Goal: Task Accomplishment & Management: Manage account settings

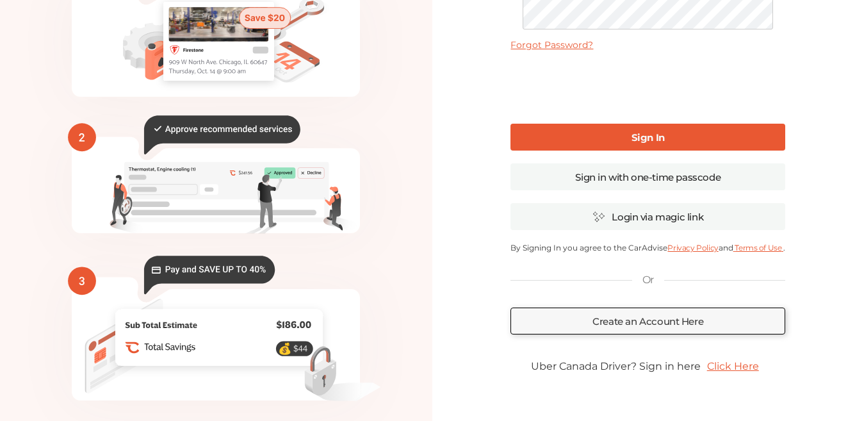
scroll to position [6, 0]
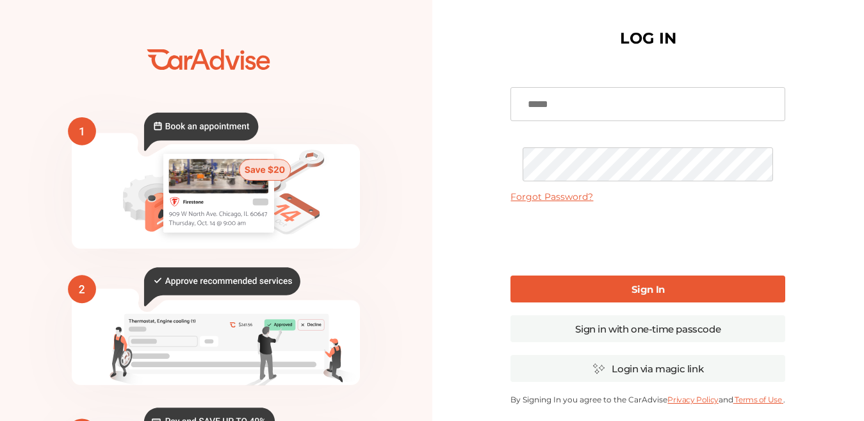
click at [583, 102] on input at bounding box center [647, 104] width 275 height 34
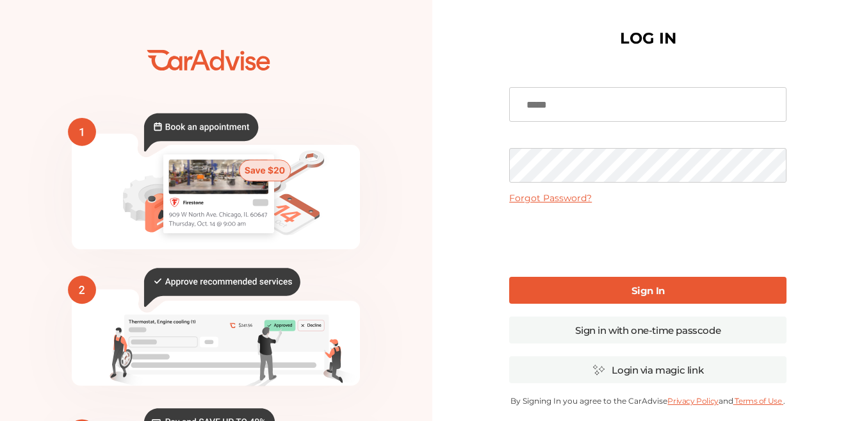
click at [583, 102] on input at bounding box center [647, 104] width 277 height 35
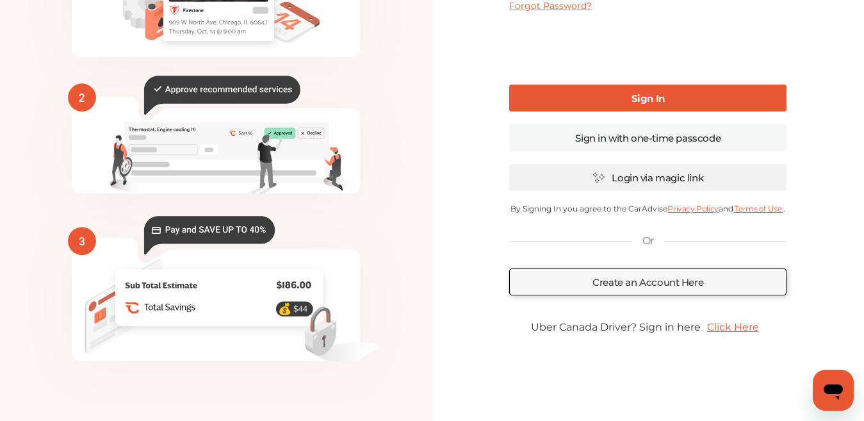
scroll to position [0, 0]
click at [619, 142] on link "Sign in with one-time passcode" at bounding box center [647, 137] width 277 height 27
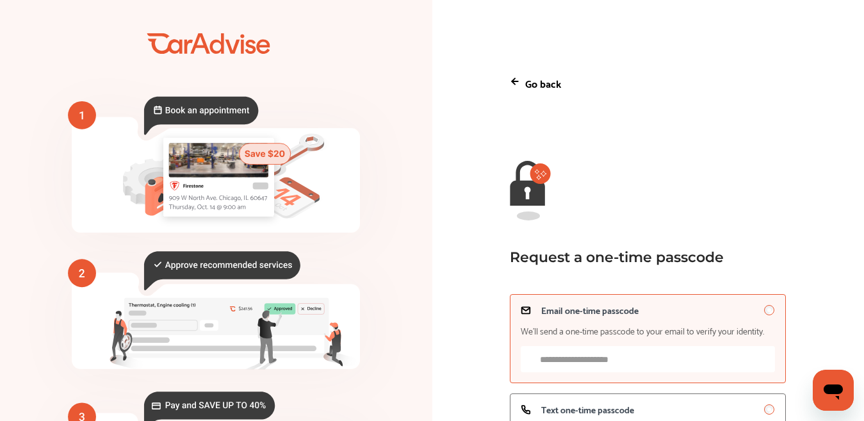
click at [605, 325] on span "We’ll send a one-time passcode to your email to verify your identity." at bounding box center [642, 330] width 243 height 10
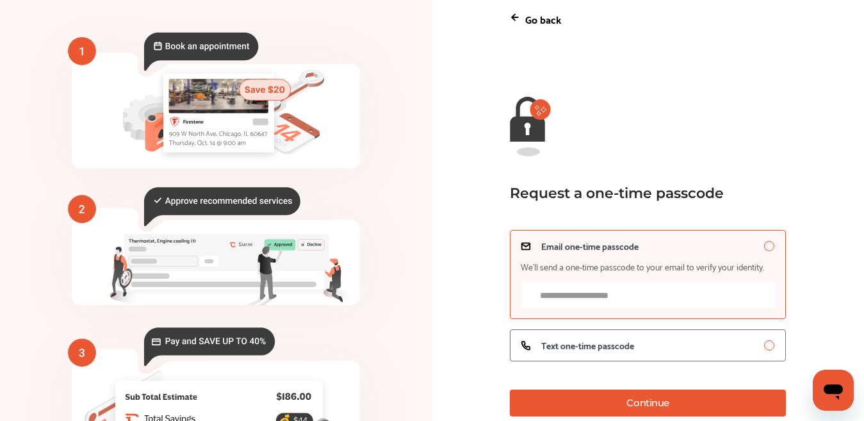
click at [608, 292] on input "Email one-time passcode We’ll send a one-time passcode to your email to verify …" at bounding box center [648, 295] width 254 height 26
type input "**********"
click at [600, 412] on button "Continue" at bounding box center [648, 402] width 276 height 27
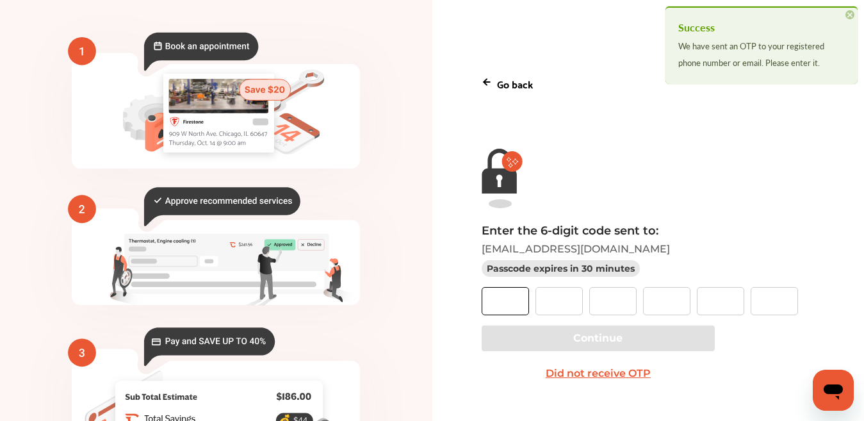
click at [524, 295] on input "text" at bounding box center [505, 301] width 47 height 28
